Goal: Information Seeking & Learning: Learn about a topic

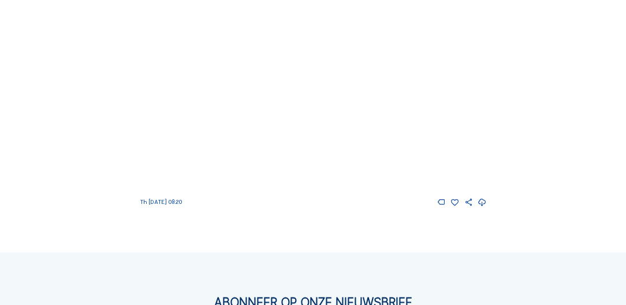
scroll to position [99, 0]
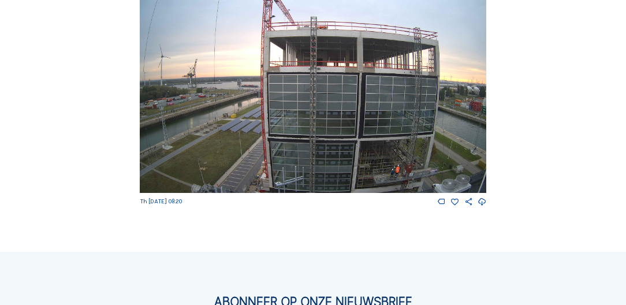
click at [365, 126] on img at bounding box center [313, 95] width 346 height 195
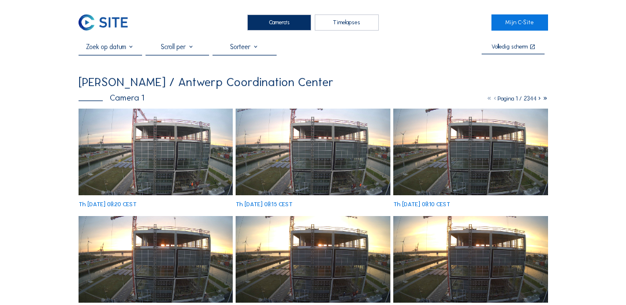
click at [170, 160] on img at bounding box center [156, 152] width 154 height 87
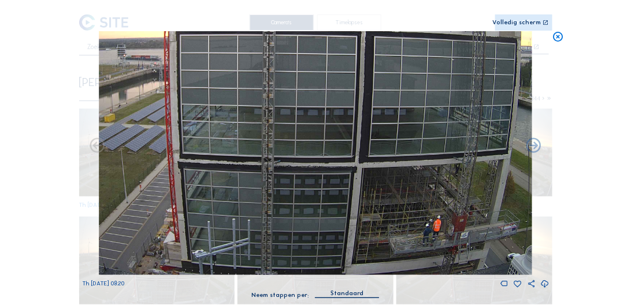
drag, startPoint x: 360, startPoint y: 200, endPoint x: 333, endPoint y: 31, distance: 170.9
click at [333, 31] on img at bounding box center [316, 153] width 434 height 244
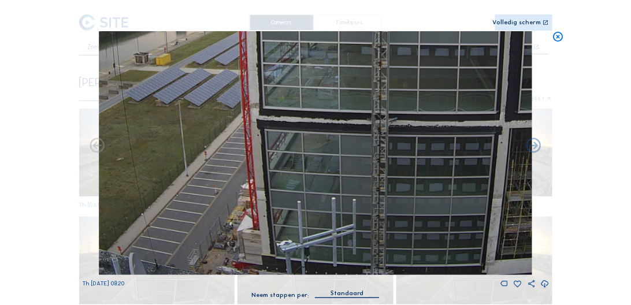
drag, startPoint x: 250, startPoint y: 215, endPoint x: 265, endPoint y: 125, distance: 91.4
click at [265, 125] on img at bounding box center [316, 153] width 434 height 244
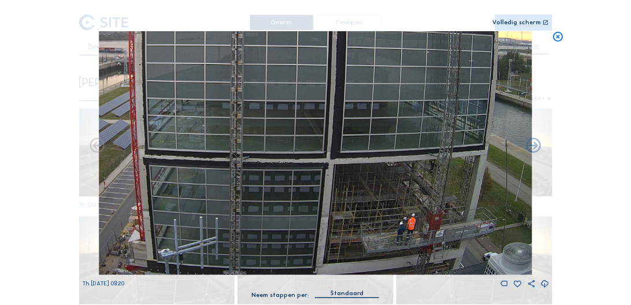
drag, startPoint x: 423, startPoint y: 222, endPoint x: 397, endPoint y: 139, distance: 87.7
click at [397, 139] on img at bounding box center [316, 153] width 434 height 244
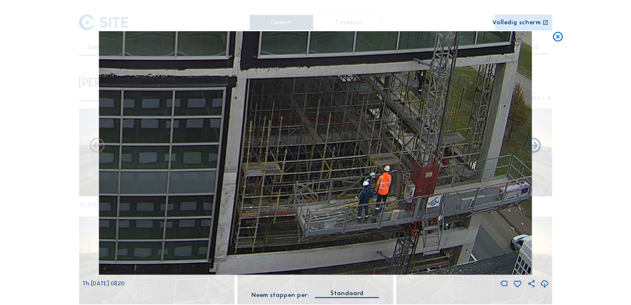
drag, startPoint x: 395, startPoint y: 211, endPoint x: 365, endPoint y: 139, distance: 77.7
click at [365, 139] on img at bounding box center [316, 153] width 434 height 244
